Goal: Task Accomplishment & Management: Manage account settings

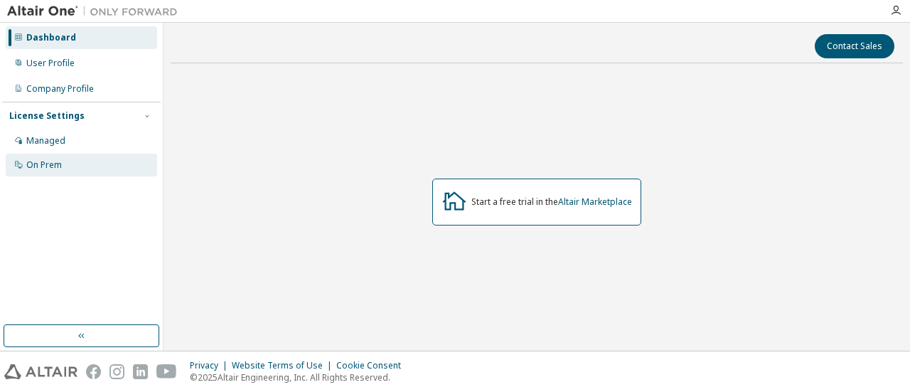
click at [18, 164] on icon at bounding box center [18, 164] width 9 height 9
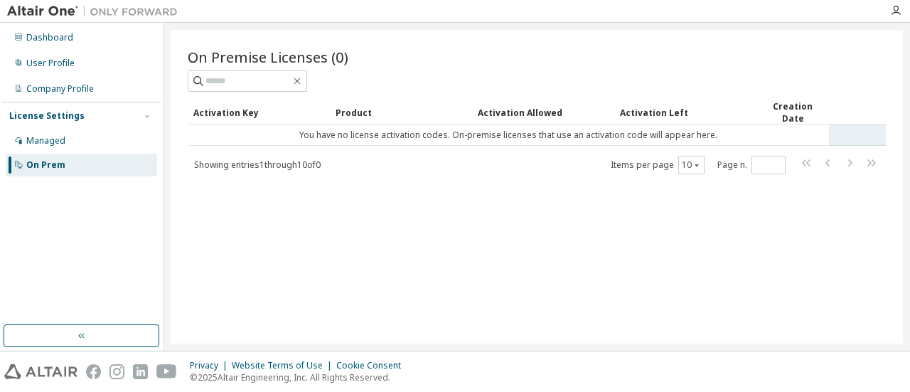
click at [358, 142] on td "You have no license activation codes. On-premise licenses that use an activatio…" at bounding box center [508, 134] width 641 height 21
click at [507, 119] on div "Activation Allowed" at bounding box center [543, 112] width 131 height 23
click at [246, 106] on div "Activation Key" at bounding box center [258, 112] width 131 height 23
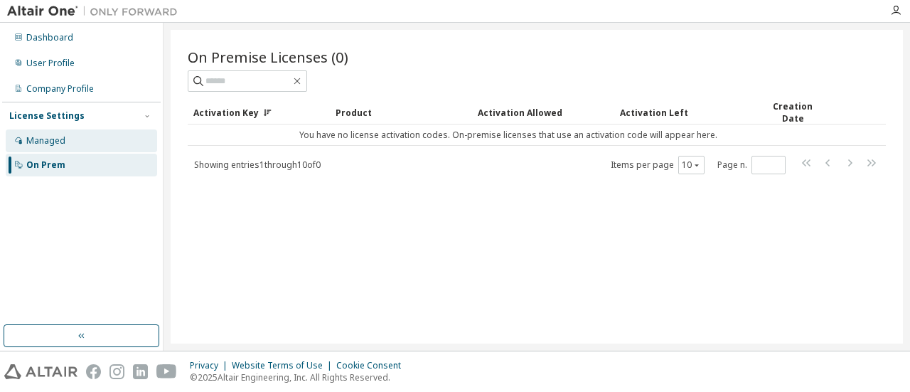
click at [37, 149] on div "Managed" at bounding box center [81, 140] width 151 height 23
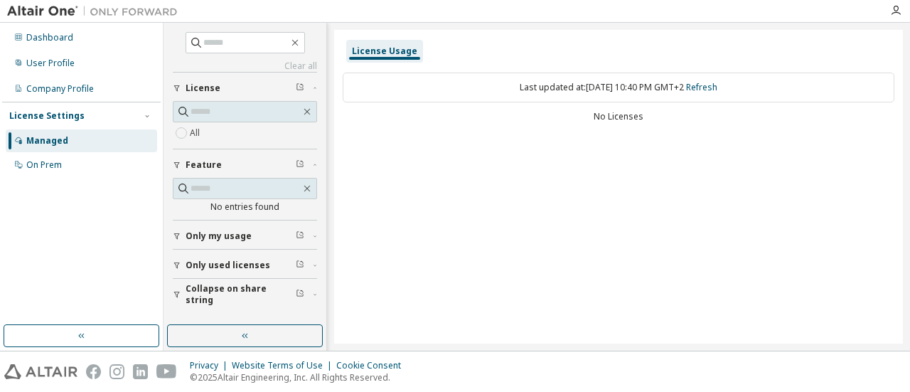
click at [246, 269] on button "Only used licenses" at bounding box center [245, 265] width 144 height 31
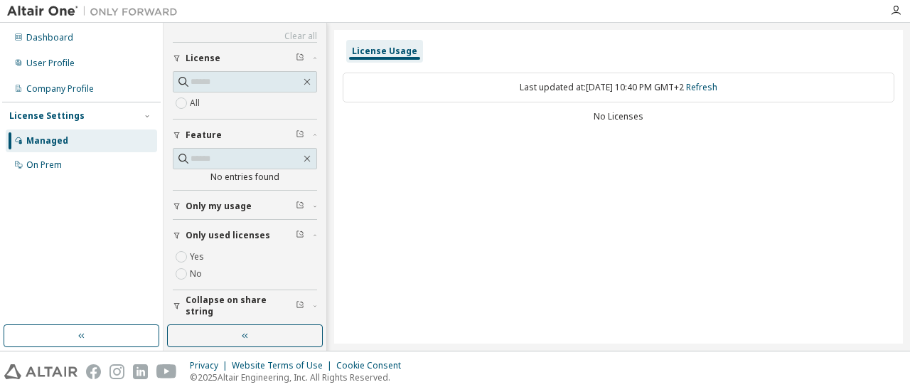
scroll to position [28, 0]
click at [230, 205] on span "Only my usage" at bounding box center [219, 207] width 66 height 11
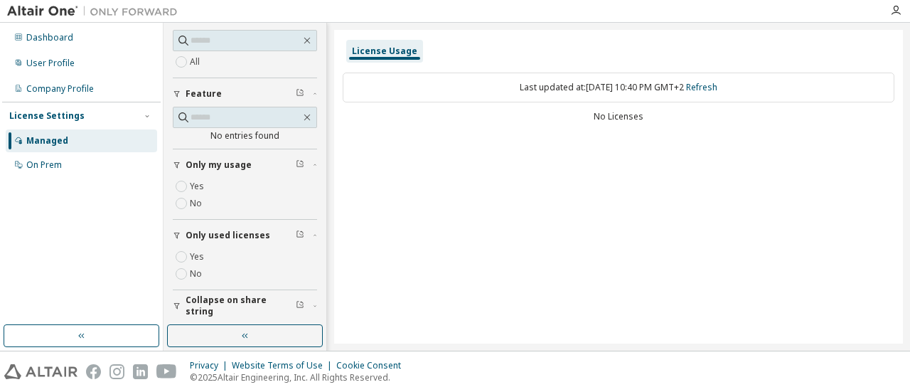
click at [239, 301] on span "Collapse on share string" at bounding box center [241, 305] width 110 height 23
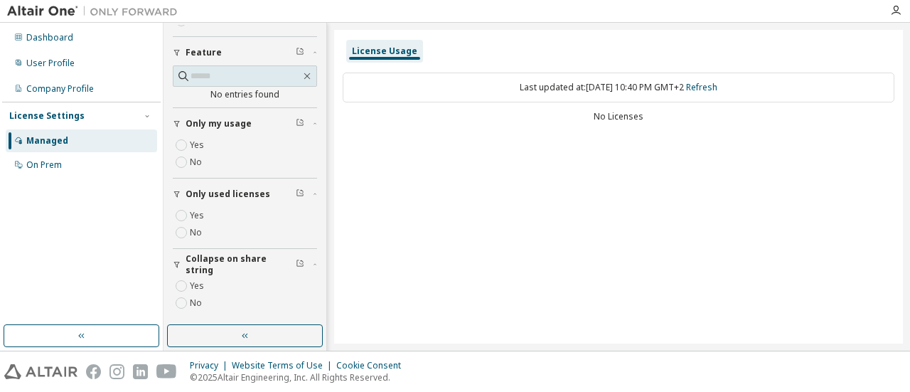
scroll to position [0, 0]
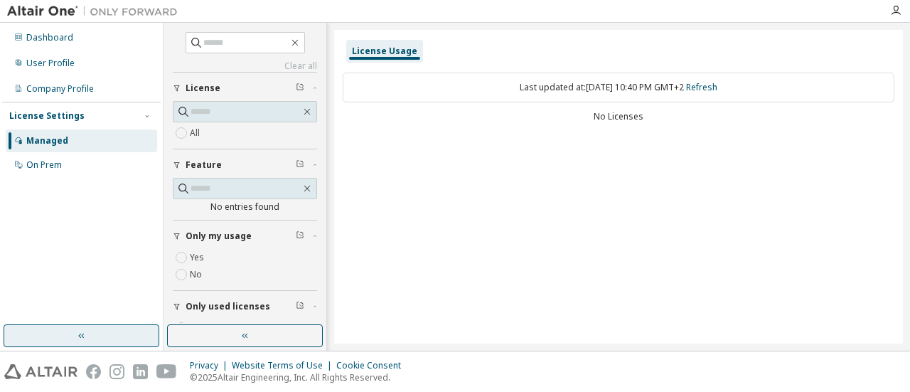
click at [111, 326] on button "button" at bounding box center [82, 335] width 156 height 23
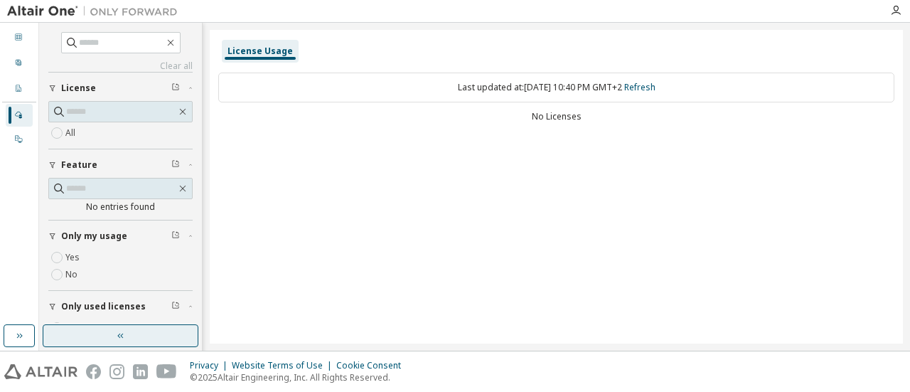
click at [81, 331] on button "button" at bounding box center [121, 335] width 156 height 23
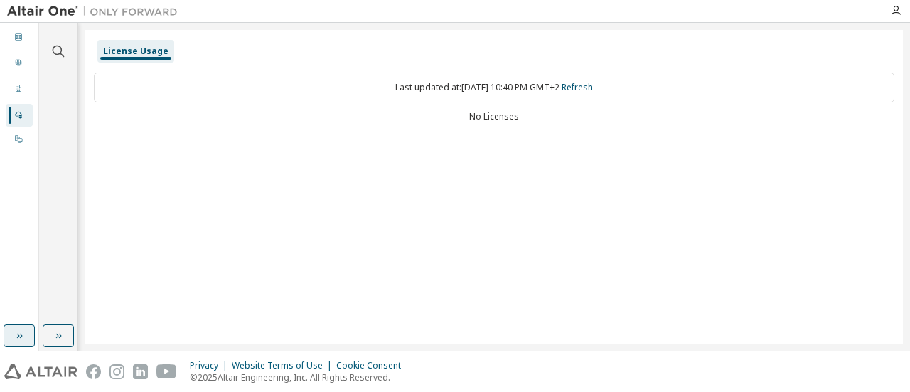
click at [21, 333] on icon "button" at bounding box center [19, 335] width 11 height 11
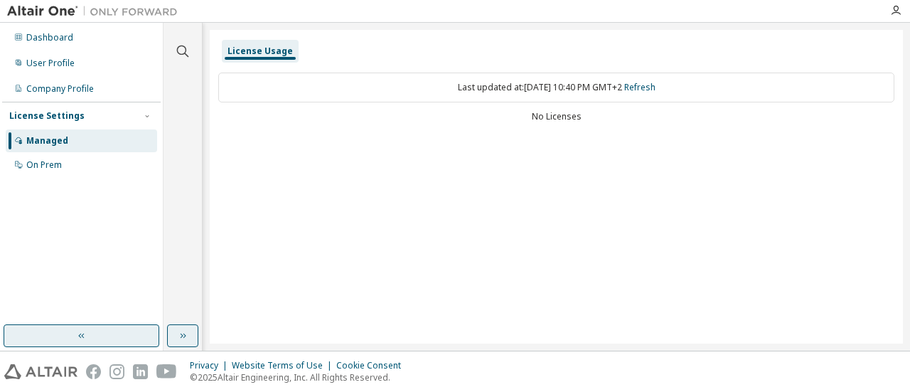
click at [198, 332] on button "button" at bounding box center [182, 335] width 31 height 23
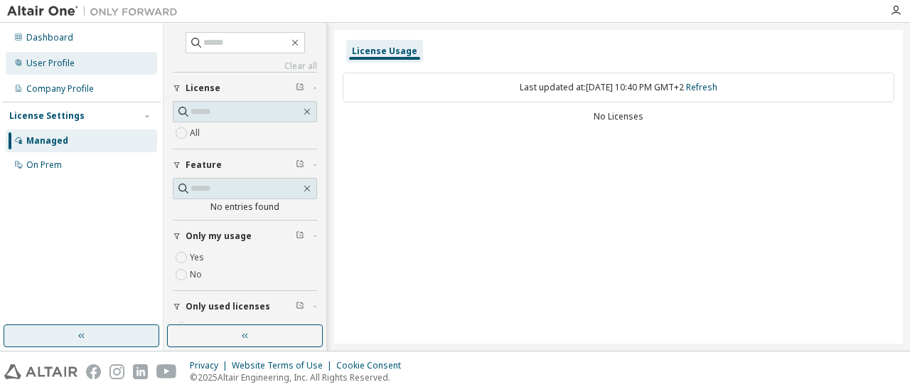
click at [50, 73] on div "User Profile" at bounding box center [81, 63] width 151 height 23
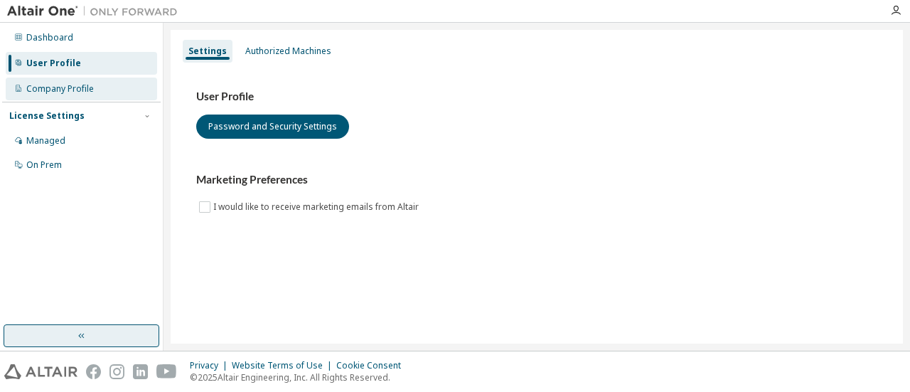
click at [59, 86] on div "Company Profile" at bounding box center [60, 88] width 68 height 11
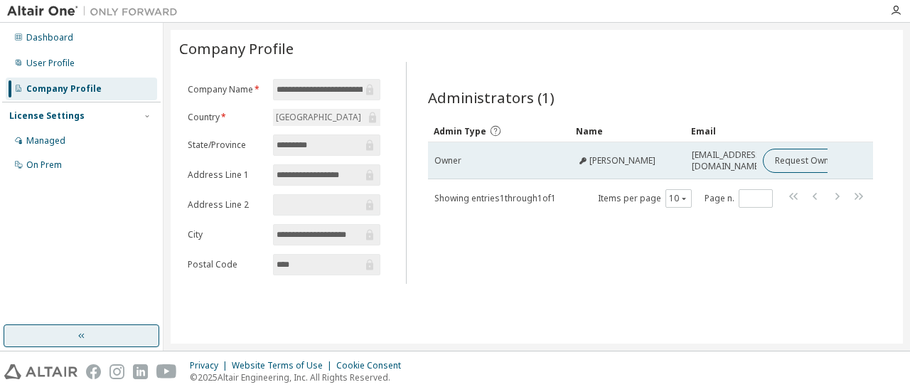
click at [433, 160] on td "Owner" at bounding box center [499, 160] width 142 height 37
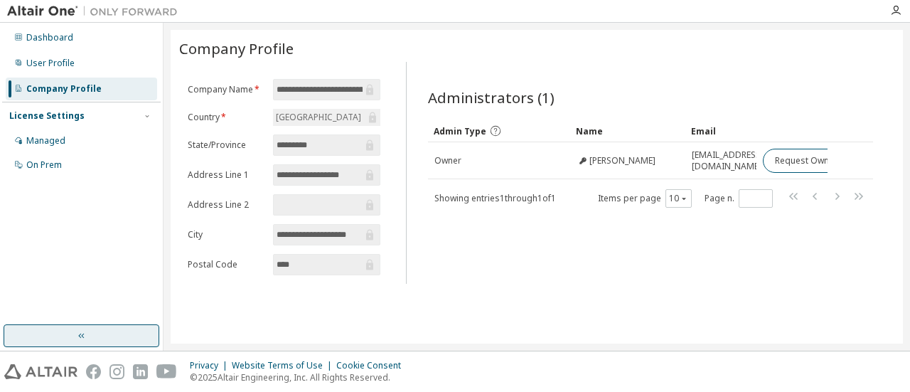
click at [26, 50] on div "Dashboard User Profile Company Profile License Settings Managed On Prem" at bounding box center [81, 101] width 159 height 153
click at [46, 55] on div "User Profile" at bounding box center [81, 63] width 151 height 23
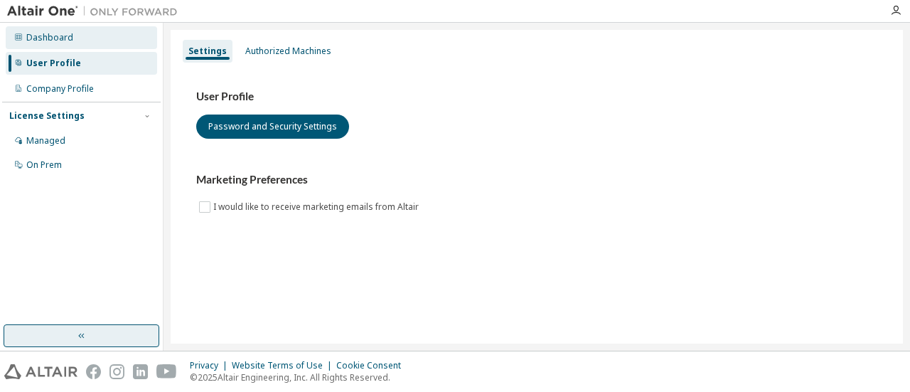
click at [69, 43] on div "Dashboard" at bounding box center [49, 37] width 47 height 11
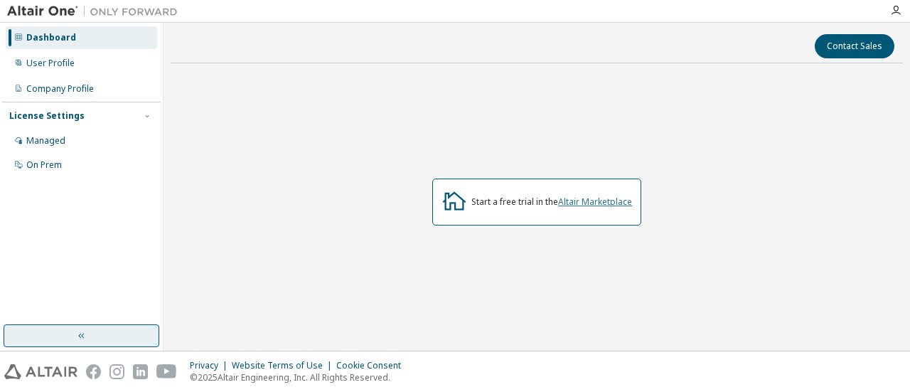
click at [567, 203] on link "Altair Marketplace" at bounding box center [595, 202] width 74 height 12
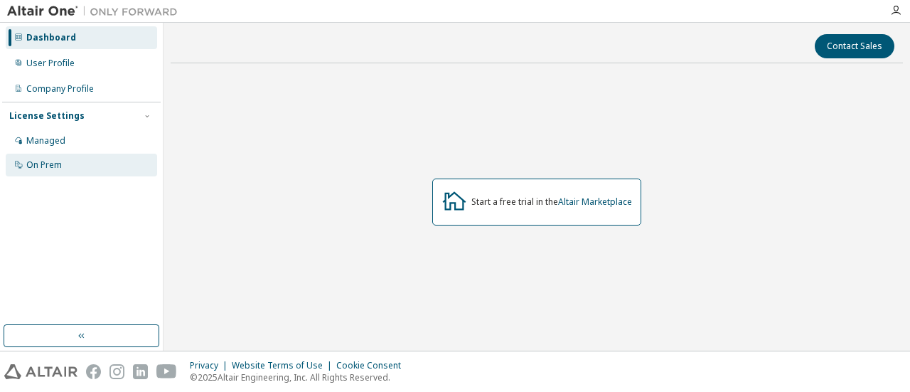
click at [63, 166] on div "On Prem" at bounding box center [81, 165] width 151 height 23
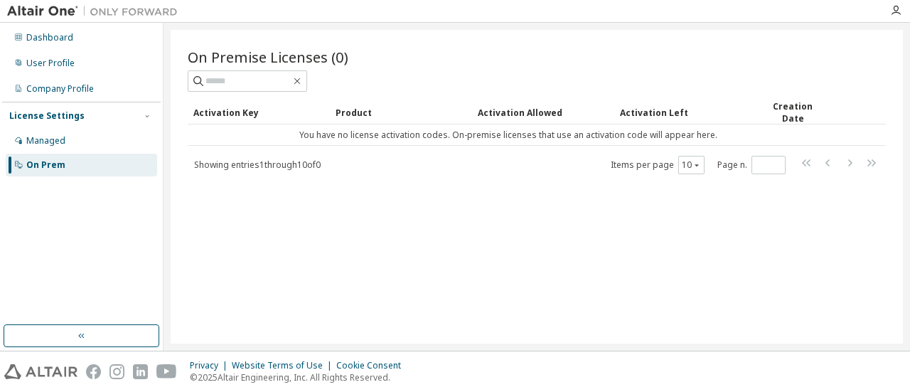
click at [509, 114] on div "Activation Allowed" at bounding box center [543, 112] width 131 height 23
click at [353, 109] on div "Product" at bounding box center [401, 112] width 131 height 23
click at [651, 113] on div "Activation Left" at bounding box center [685, 112] width 131 height 23
click at [767, 114] on div "Creation Date" at bounding box center [792, 112] width 61 height 24
click at [54, 149] on div "Managed" at bounding box center [81, 140] width 151 height 23
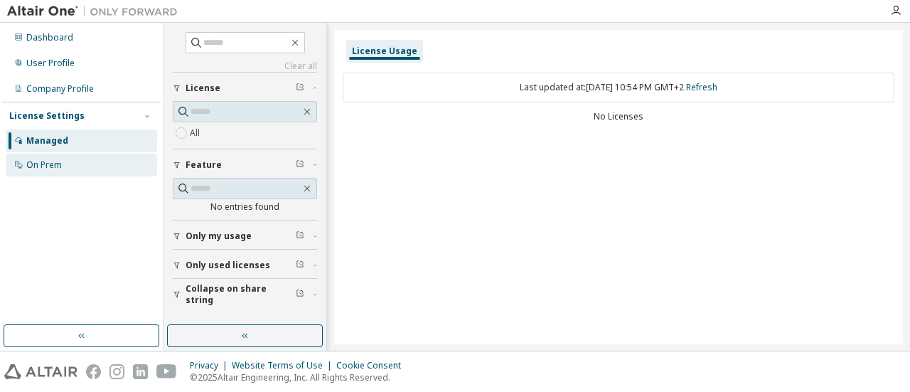
click at [40, 171] on div "On Prem" at bounding box center [81, 165] width 151 height 23
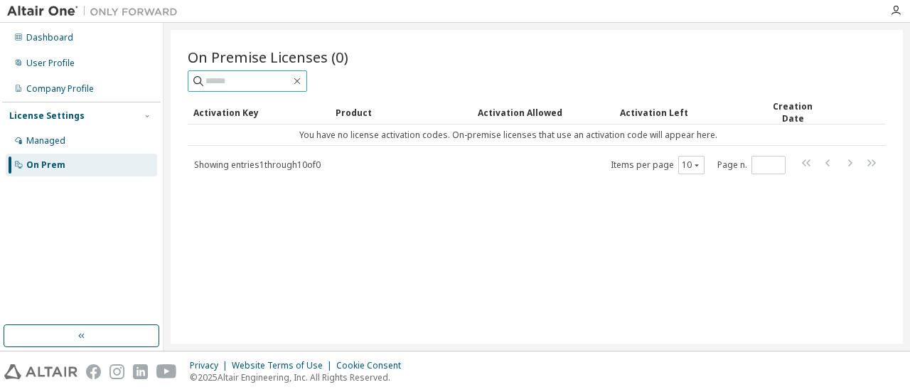
click at [213, 78] on input "text" at bounding box center [247, 81] width 85 height 14
paste input "**********"
type input "**********"
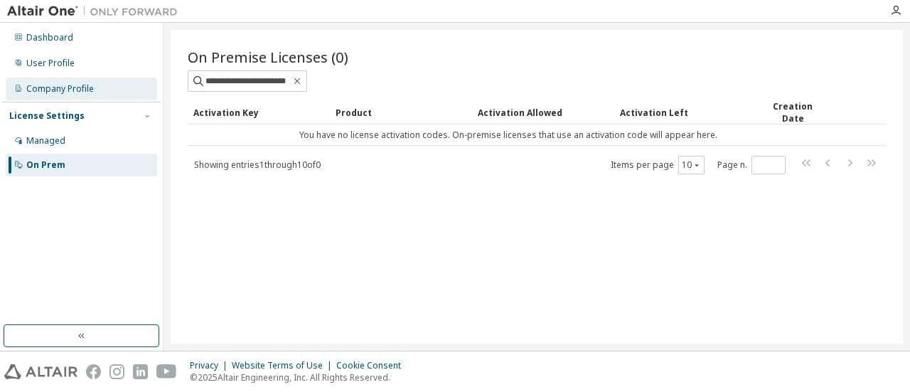
click at [93, 92] on div "Company Profile" at bounding box center [81, 89] width 151 height 23
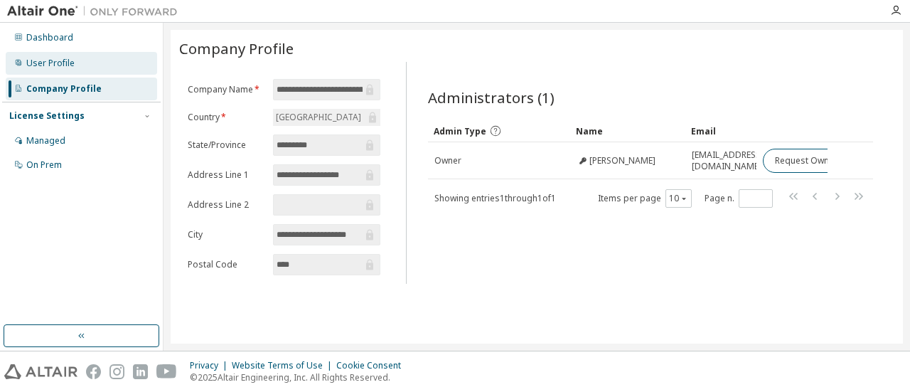
click at [58, 60] on div "User Profile" at bounding box center [50, 63] width 48 height 11
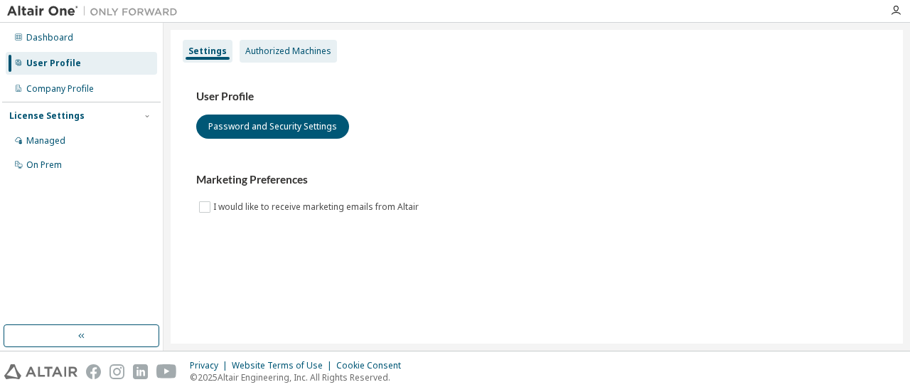
click at [299, 43] on div "Authorized Machines" at bounding box center [288, 51] width 97 height 23
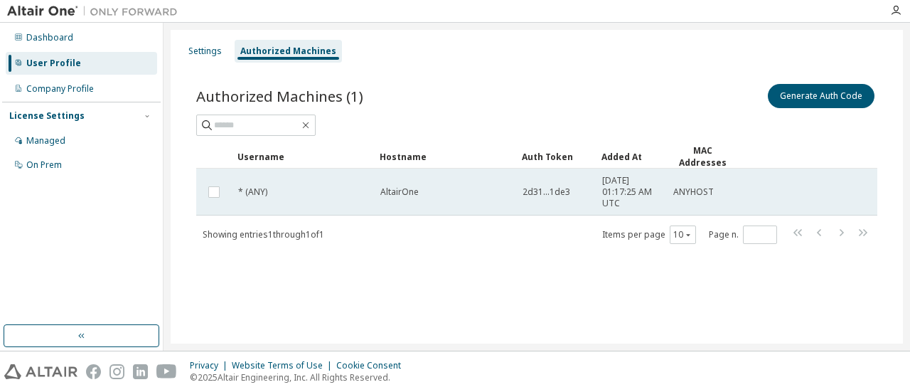
click at [525, 189] on span "2d31...1de3" at bounding box center [547, 191] width 48 height 11
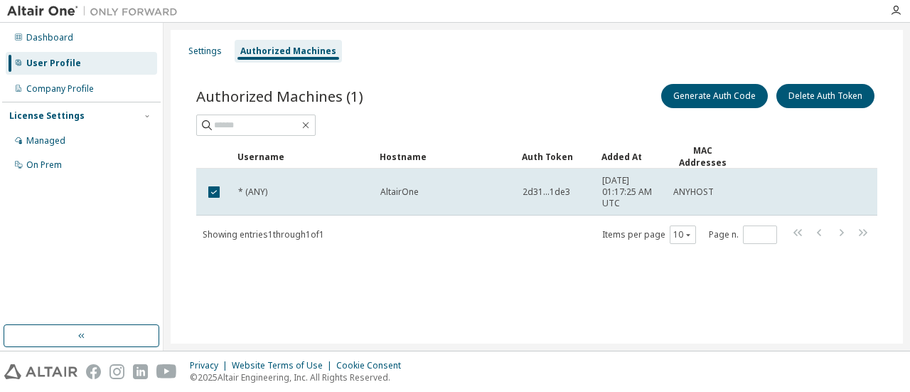
click at [525, 189] on span "2d31...1de3" at bounding box center [547, 191] width 48 height 11
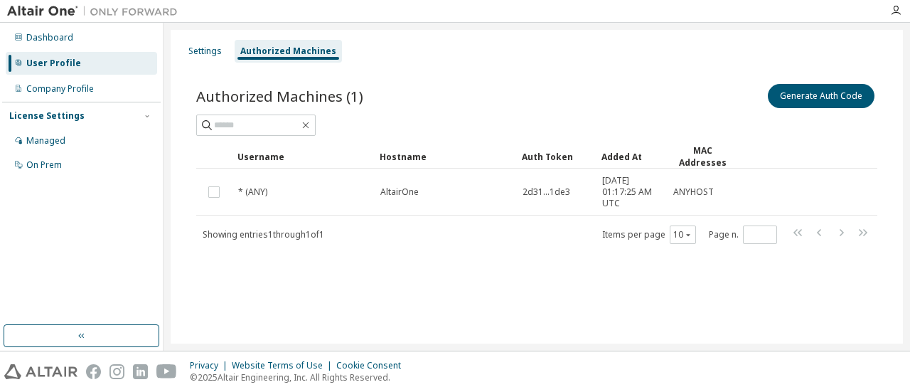
click at [525, 189] on span "2d31...1de3" at bounding box center [547, 191] width 48 height 11
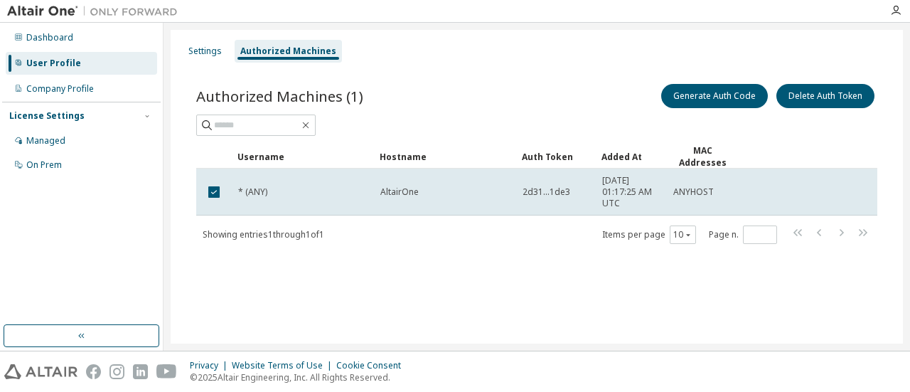
click at [525, 189] on span "2d31...1de3" at bounding box center [547, 191] width 48 height 11
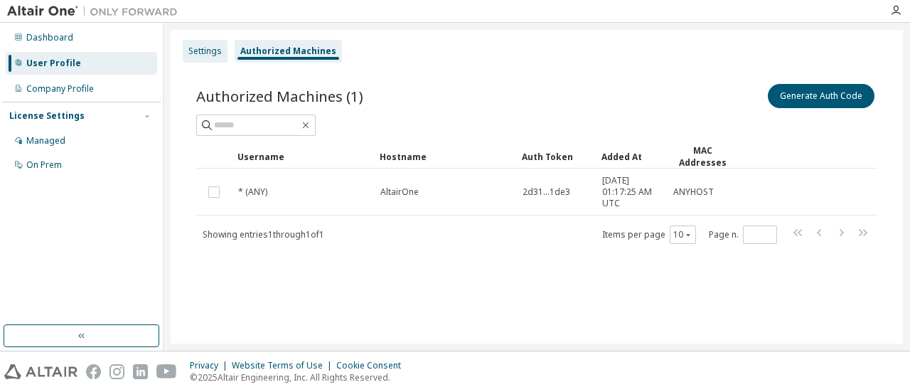
click at [198, 59] on div "Settings" at bounding box center [205, 51] width 45 height 23
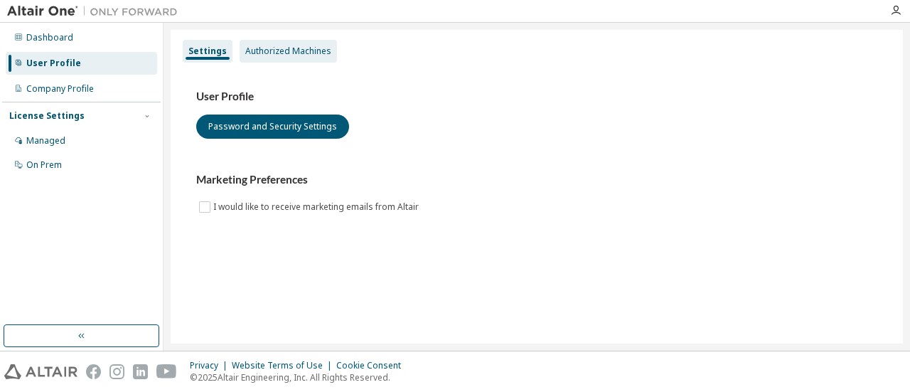
click at [281, 48] on div "Authorized Machines" at bounding box center [288, 51] width 86 height 11
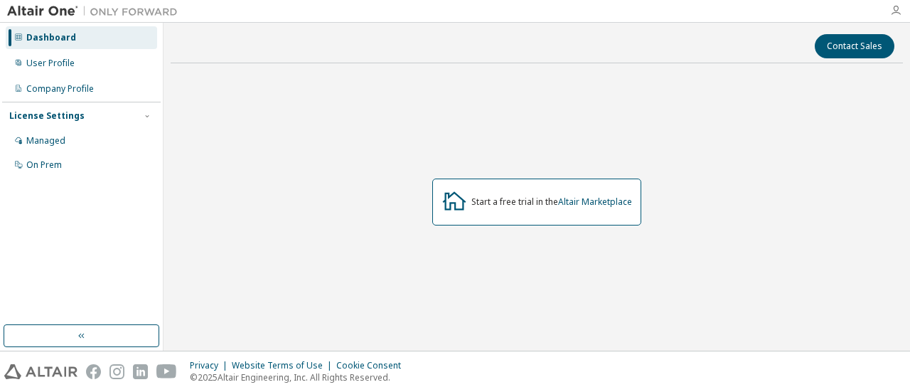
click at [895, 9] on icon "button" at bounding box center [895, 10] width 11 height 11
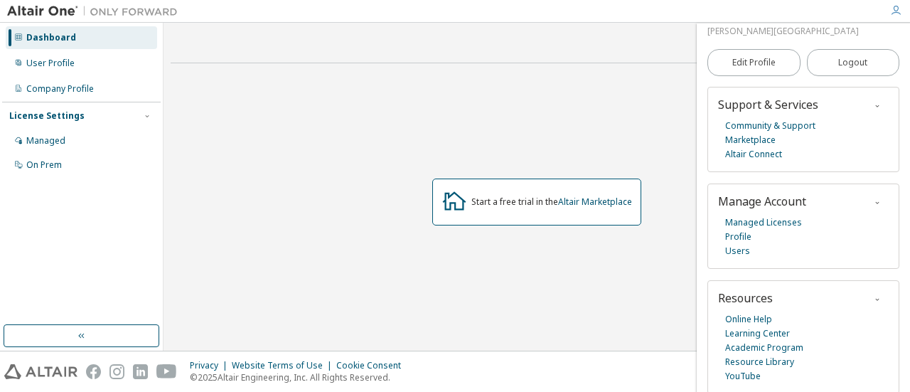
scroll to position [99, 0]
click at [585, 198] on link "Altair Marketplace" at bounding box center [595, 202] width 74 height 12
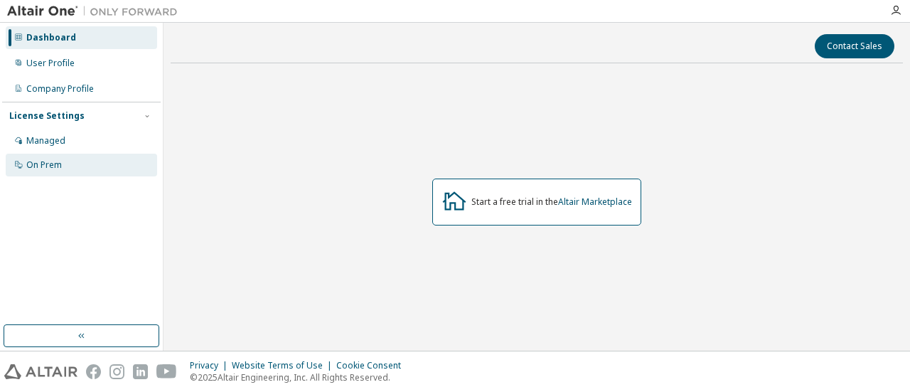
click at [47, 166] on div "On Prem" at bounding box center [44, 164] width 36 height 11
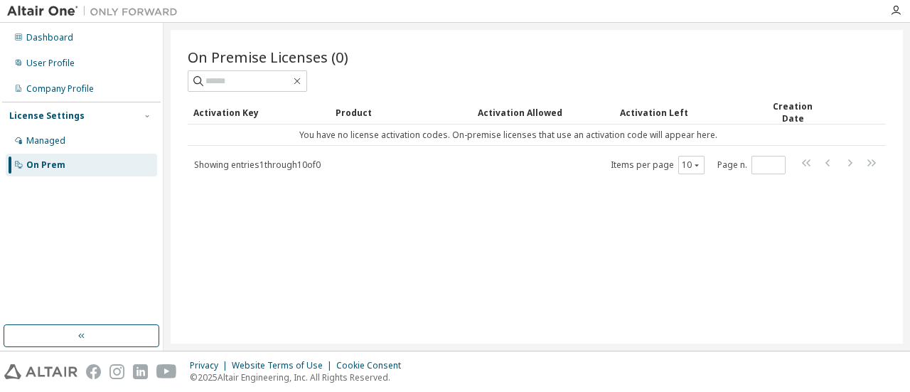
click at [237, 110] on div "Activation Key" at bounding box center [258, 112] width 131 height 23
click at [348, 119] on div "Product" at bounding box center [401, 112] width 131 height 23
click at [899, 5] on icon "button" at bounding box center [895, 10] width 11 height 11
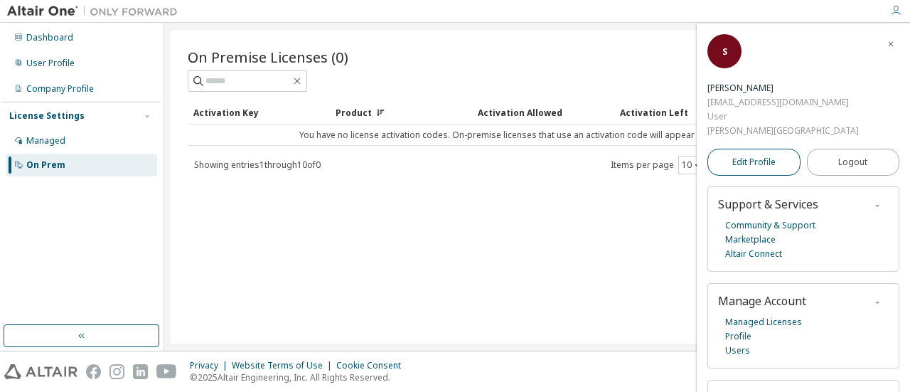
click at [762, 166] on span "Edit Profile" at bounding box center [753, 161] width 43 height 11
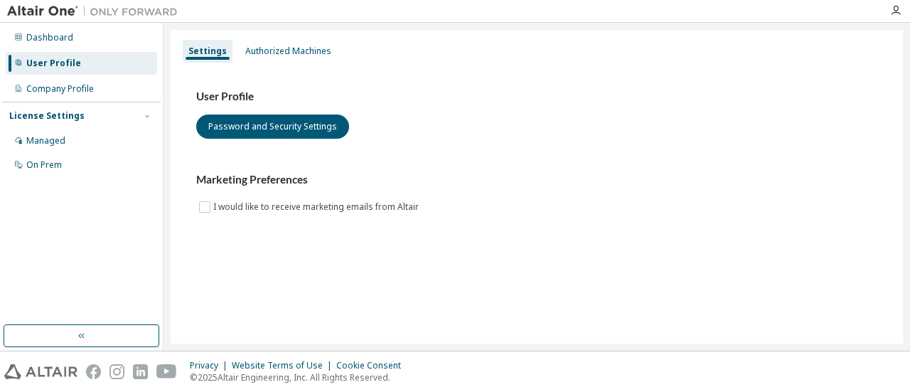
drag, startPoint x: 0, startPoint y: 0, endPoint x: 648, endPoint y: 186, distance: 673.8
click at [648, 186] on div "User Profile Password and Security Settings Marketing Preferences I would like …" at bounding box center [536, 153] width 681 height 126
click at [648, 186] on h3 "Marketing Preferences" at bounding box center [536, 180] width 681 height 14
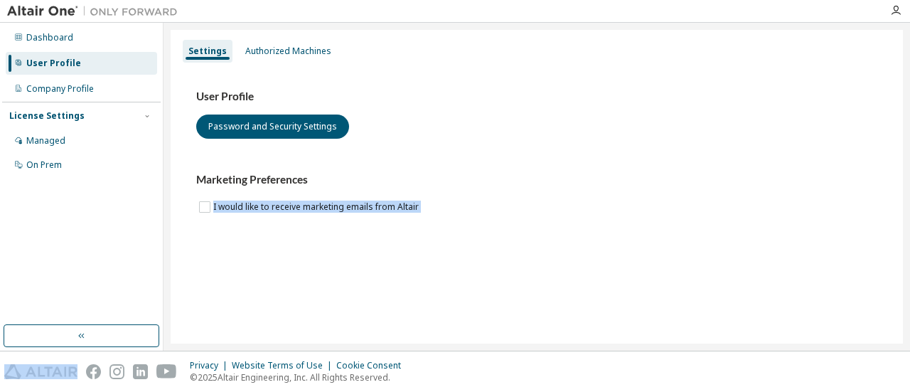
drag, startPoint x: 648, startPoint y: 186, endPoint x: 528, endPoint y: 248, distance: 134.9
click at [528, 248] on div "User Profile Password and Security Settings Marketing Preferences I would like …" at bounding box center [536, 161] width 715 height 194
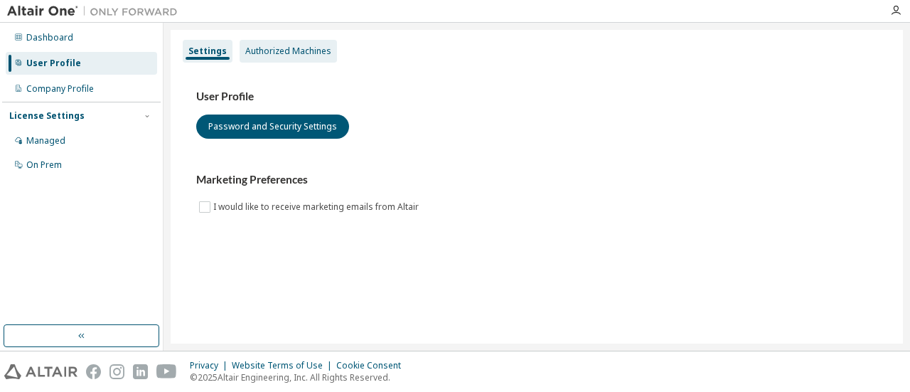
click at [255, 62] on div "Authorized Machines" at bounding box center [288, 51] width 97 height 23
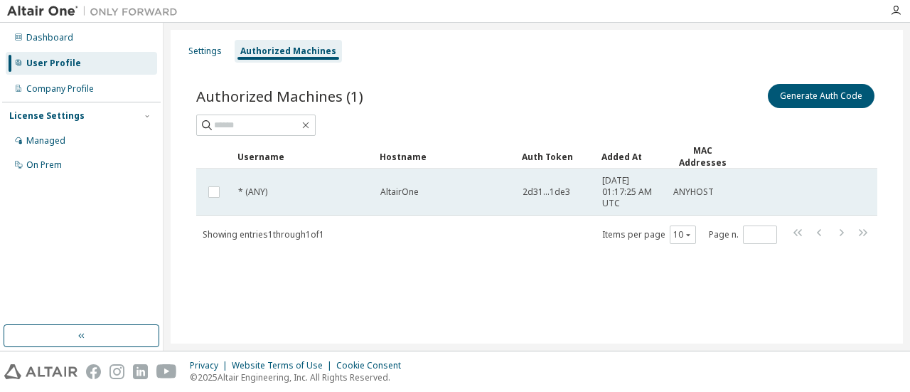
click at [353, 187] on div "* (ANY)" at bounding box center [302, 191] width 129 height 11
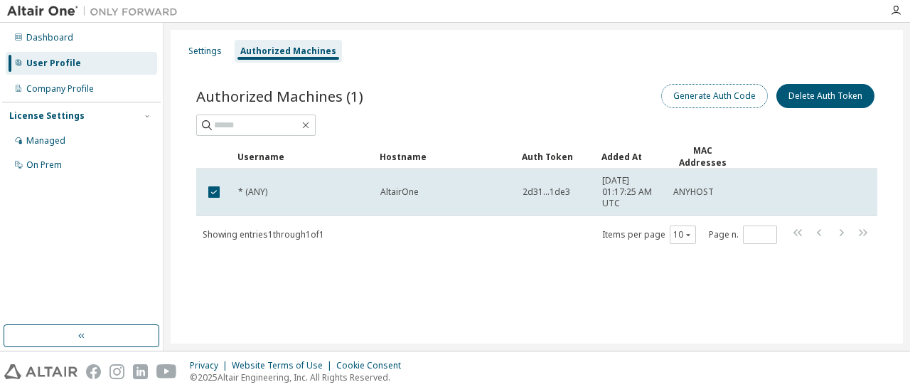
click at [685, 98] on button "Generate Auth Code" at bounding box center [714, 96] width 107 height 24
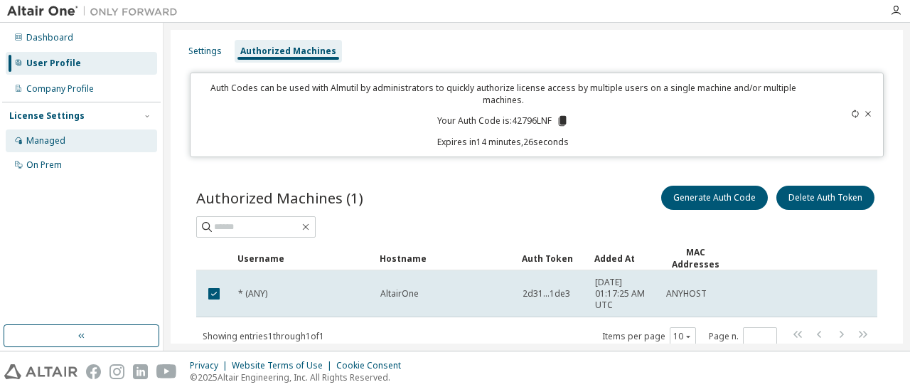
click at [41, 137] on div "Managed" at bounding box center [45, 140] width 39 height 11
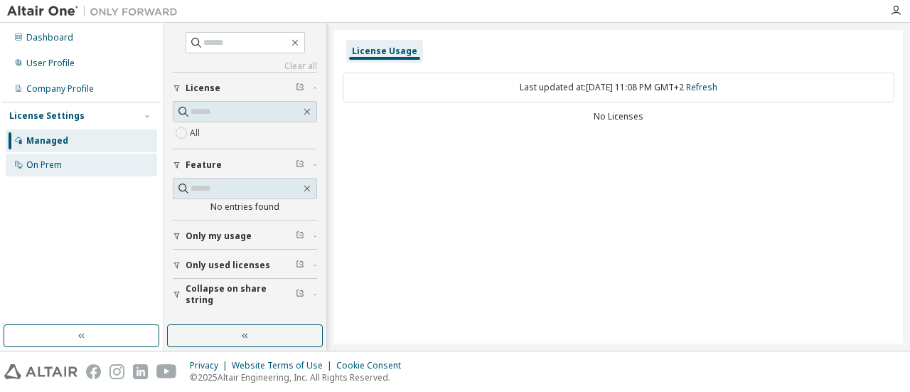
click at [58, 156] on div "On Prem" at bounding box center [81, 165] width 151 height 23
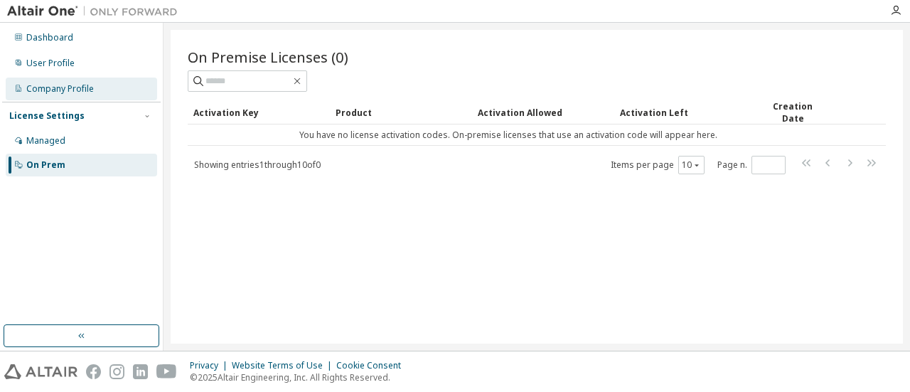
click at [46, 99] on div "Company Profile" at bounding box center [81, 89] width 151 height 23
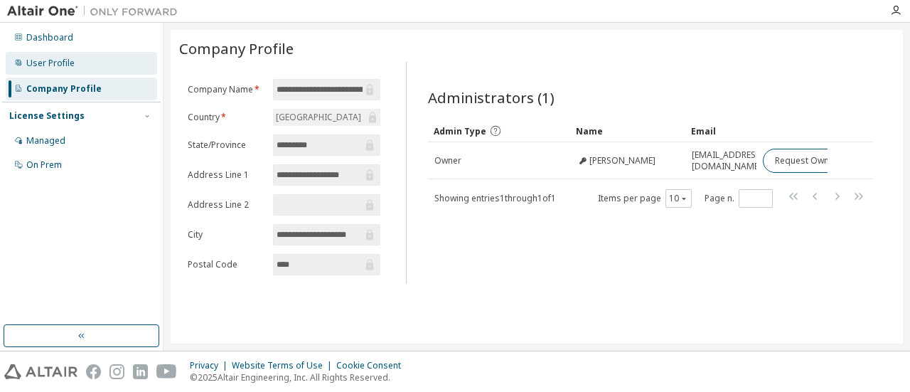
click at [60, 58] on div "User Profile" at bounding box center [50, 63] width 48 height 11
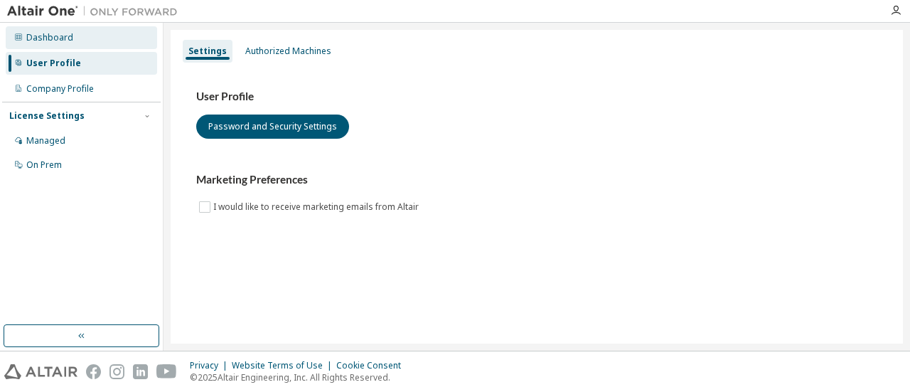
click at [68, 36] on div "Dashboard" at bounding box center [49, 37] width 47 height 11
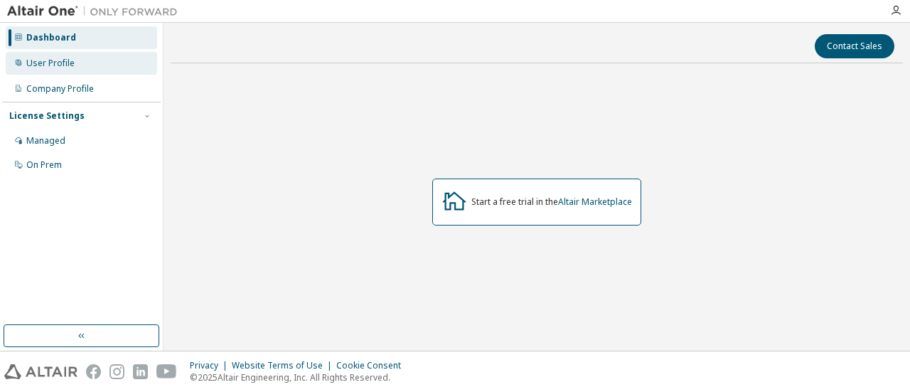
click at [78, 56] on div "User Profile" at bounding box center [81, 63] width 151 height 23
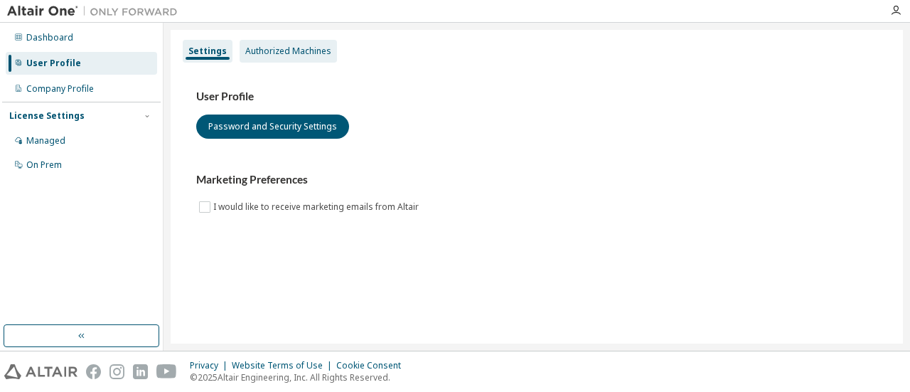
click at [292, 49] on div "Authorized Machines" at bounding box center [288, 51] width 86 height 11
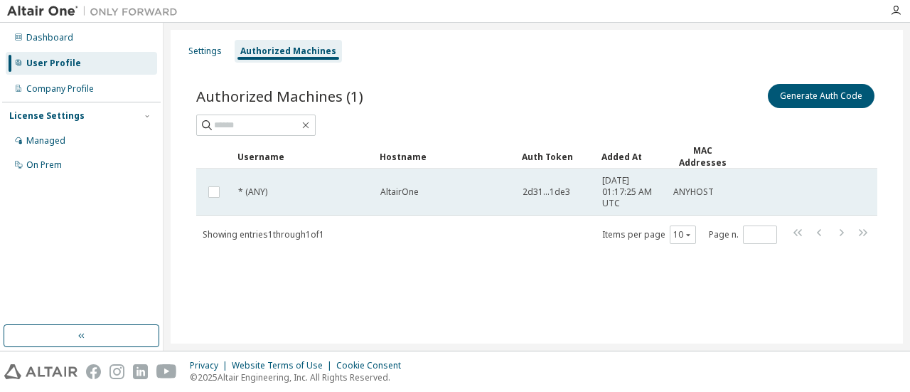
click at [501, 183] on td "AltairOne" at bounding box center [445, 192] width 142 height 47
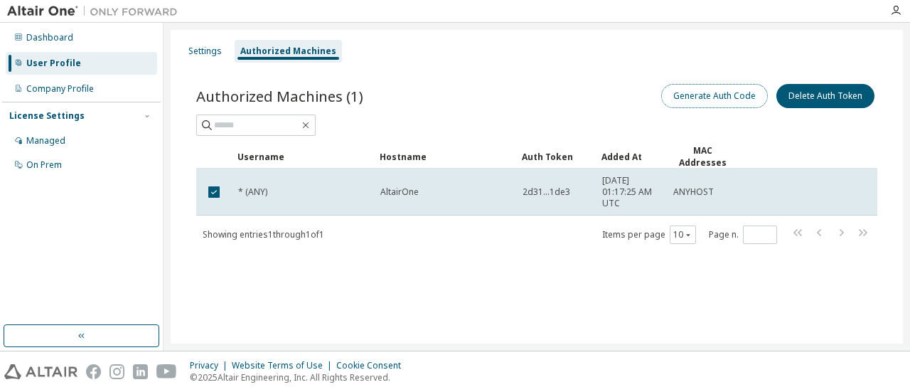
click at [697, 97] on button "Generate Auth Code" at bounding box center [714, 96] width 107 height 24
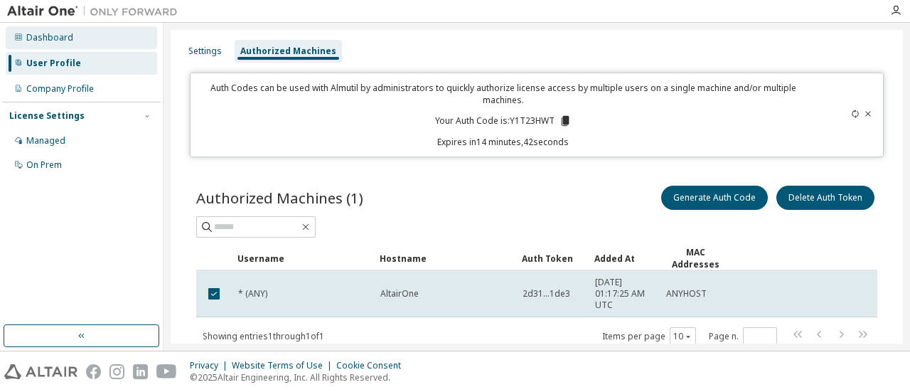
click at [102, 33] on div "Dashboard" at bounding box center [81, 37] width 151 height 23
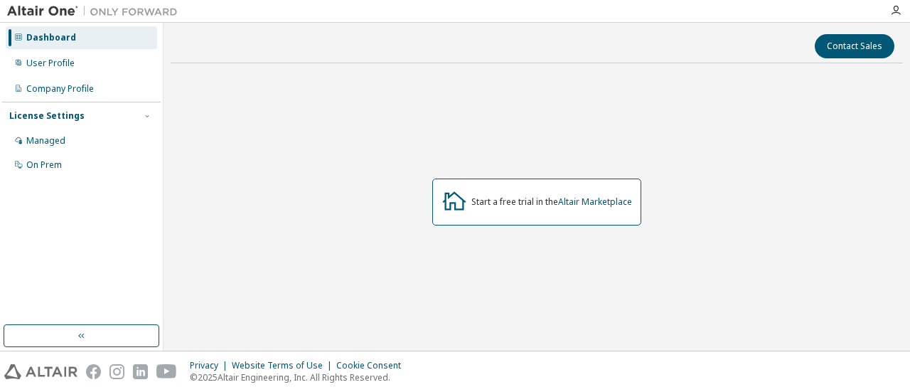
click at [48, 9] on img at bounding box center [96, 11] width 178 height 14
click at [144, 11] on img at bounding box center [96, 11] width 178 height 14
click at [597, 202] on link "Altair Marketplace" at bounding box center [595, 202] width 74 height 12
